Goal: Check status: Check status

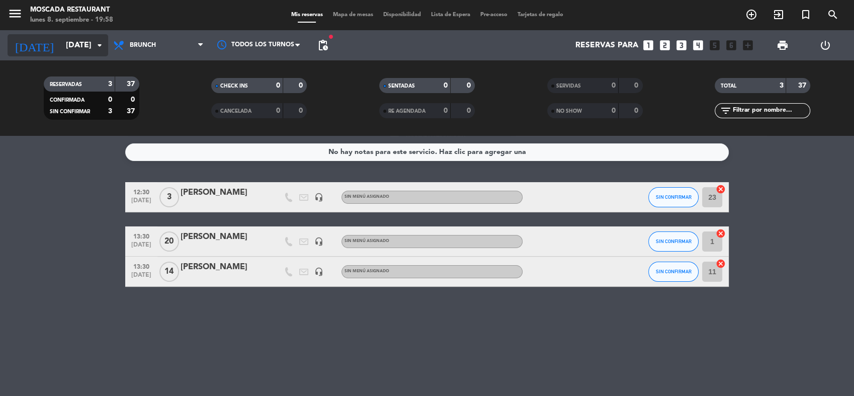
click at [84, 48] on input "[DATE]" at bounding box center [114, 46] width 106 height 20
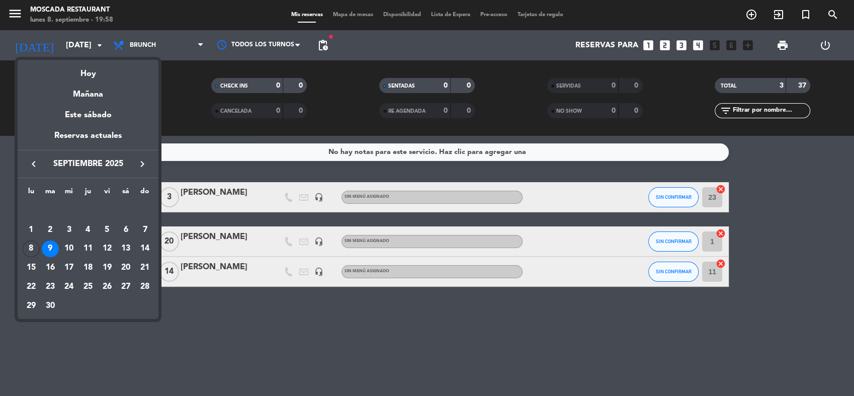
click at [28, 250] on div "8" at bounding box center [31, 248] width 17 height 17
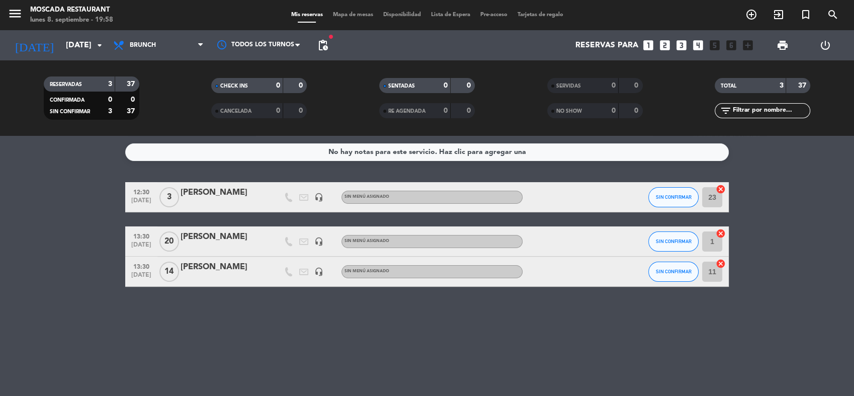
type input "[DATE]"
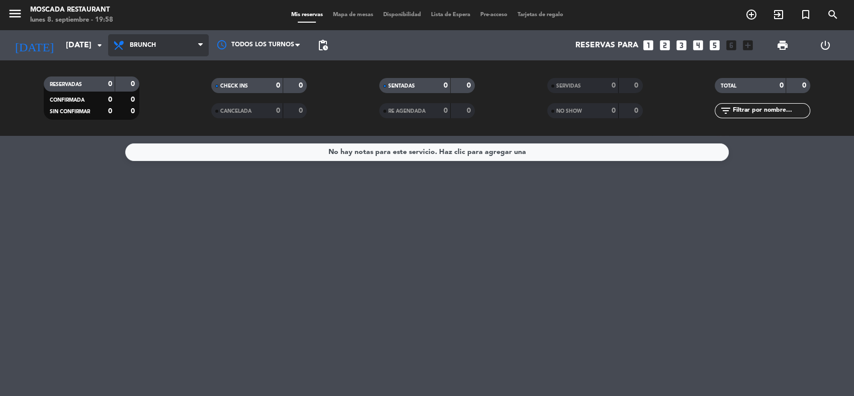
click at [174, 47] on span "Brunch" at bounding box center [158, 45] width 101 height 22
click at [172, 160] on ng-component "menu Moscada Restaurant [DATE] 8. septiembre - 19:58 Mis reservas Mapa de mesas…" at bounding box center [427, 198] width 854 height 396
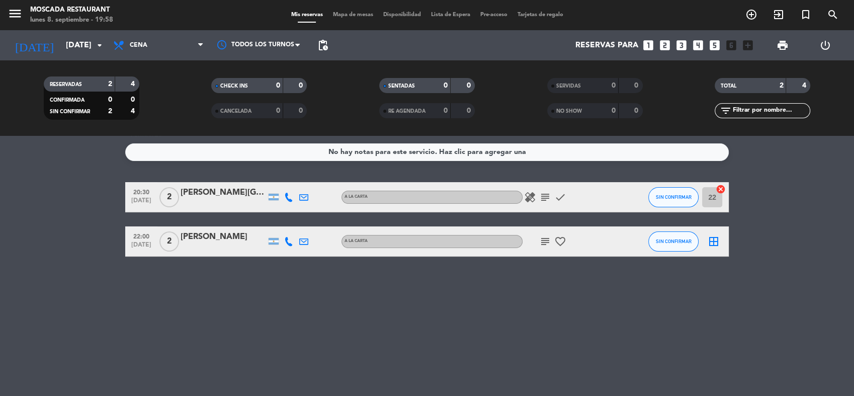
click at [587, 333] on div "No hay notas para este servicio. Haz clic para agregar una 20:30 [DATE] 2 Santi…" at bounding box center [427, 266] width 854 height 260
click at [544, 238] on icon "subject" at bounding box center [545, 241] width 12 height 12
click at [374, 285] on div "No hay notas para este servicio. Haz clic para agregar una 20:30 [DATE] 2 Santi…" at bounding box center [427, 266] width 854 height 260
click at [605, 376] on div "No hay notas para este servicio. Haz clic para agregar una 20:30 [DATE] 2 Santi…" at bounding box center [427, 266] width 854 height 260
click at [587, 318] on div "No hay notas para este servicio. Haz clic para agregar una 20:30 [DATE] 2 Santi…" at bounding box center [427, 266] width 854 height 260
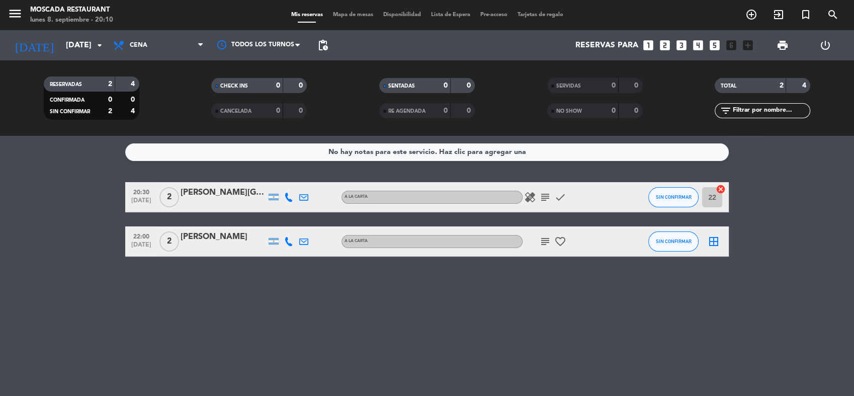
click at [785, 255] on bookings-row "20:30 [DATE] 2 Santiago Trento A LA CARTA healing subject check SIN CONFIRMAR 2…" at bounding box center [427, 219] width 854 height 74
click at [154, 48] on span "Cena" at bounding box center [158, 45] width 101 height 22
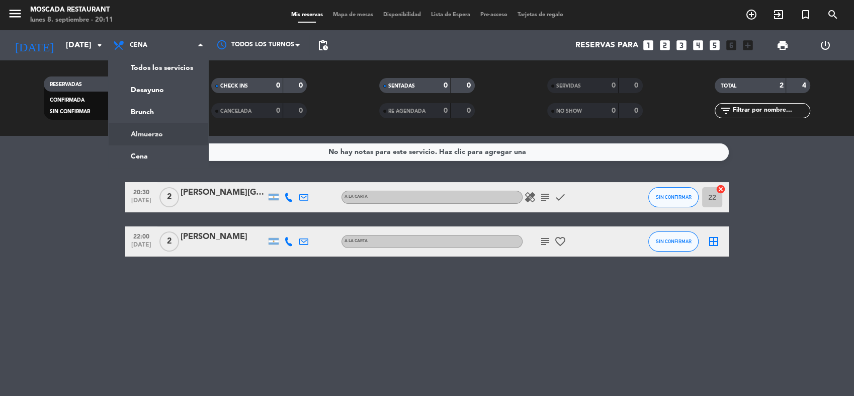
click at [88, 196] on bookings-row "20:30 [DATE] 2 Santiago Trento A LA CARTA healing subject check SIN CONFIRMAR 2…" at bounding box center [427, 219] width 854 height 74
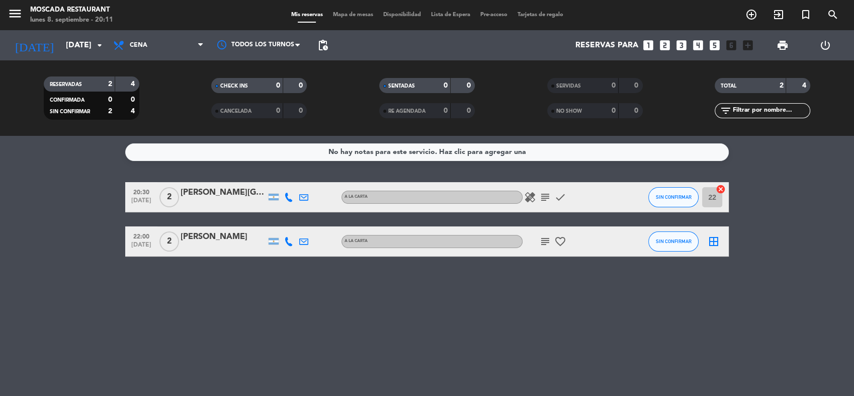
click at [69, 206] on bookings-row "20:30 [DATE] 2 Santiago Trento A LA CARTA healing subject check SIN CONFIRMAR 2…" at bounding box center [427, 219] width 854 height 74
click at [59, 224] on bookings-row "20:30 [DATE] 2 Santiago Trento A LA CARTA healing subject check SIN CONFIRMAR 2…" at bounding box center [427, 219] width 854 height 74
click at [222, 299] on div "No hay notas para este servicio. Haz clic para agregar una 20:30 [DATE] 2 Santi…" at bounding box center [427, 266] width 854 height 260
click at [768, 220] on bookings-row "20:30 [DATE] 2 Santiago Trento A LA CARTA healing subject check SIN CONFIRMAR 2…" at bounding box center [427, 219] width 854 height 74
click at [800, 199] on bookings-row "20:30 [DATE] 2 Santiago Trento A LA CARTA healing subject check SIN CONFIRMAR 2…" at bounding box center [427, 219] width 854 height 74
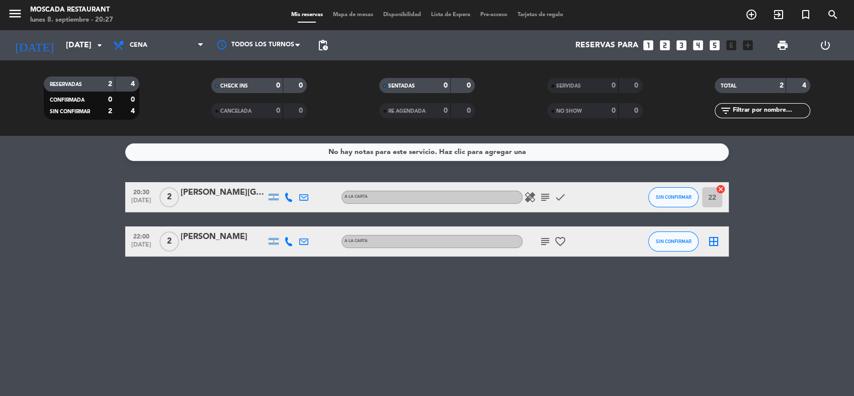
click at [77, 233] on bookings-row "20:30 [DATE] 2 Santiago Trento A LA CARTA healing subject check SIN CONFIRMAR 2…" at bounding box center [427, 219] width 854 height 74
click at [101, 198] on bookings-row "20:30 [DATE] 2 Santiago Trento A LA CARTA healing subject check SIN CONFIRMAR 2…" at bounding box center [427, 219] width 854 height 74
